Goal: Find contact information: Find contact information

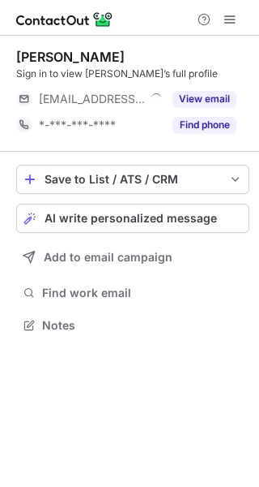
scroll to position [314, 259]
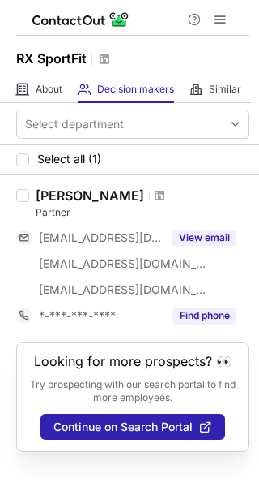
click at [50, 193] on div "Sidney R Sexton" at bounding box center [90, 195] width 109 height 16
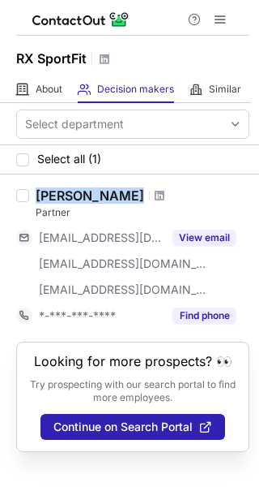
click at [50, 193] on div "Sidney R Sexton" at bounding box center [90, 195] width 109 height 16
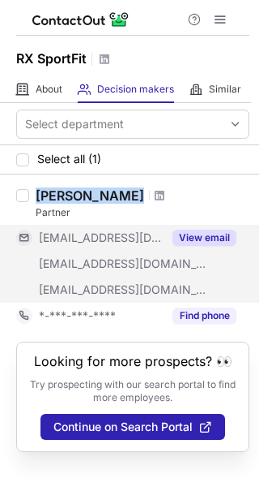
copy div "Sidney R Sexton"
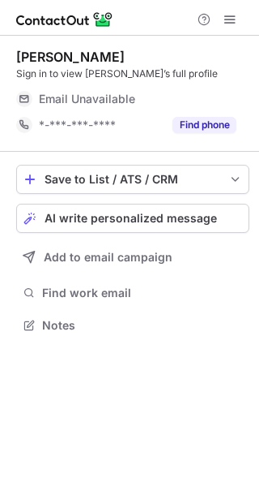
scroll to position [314, 259]
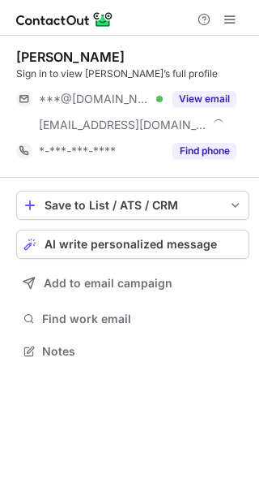
scroll to position [340, 259]
